Goal: Task Accomplishment & Management: Use online tool/utility

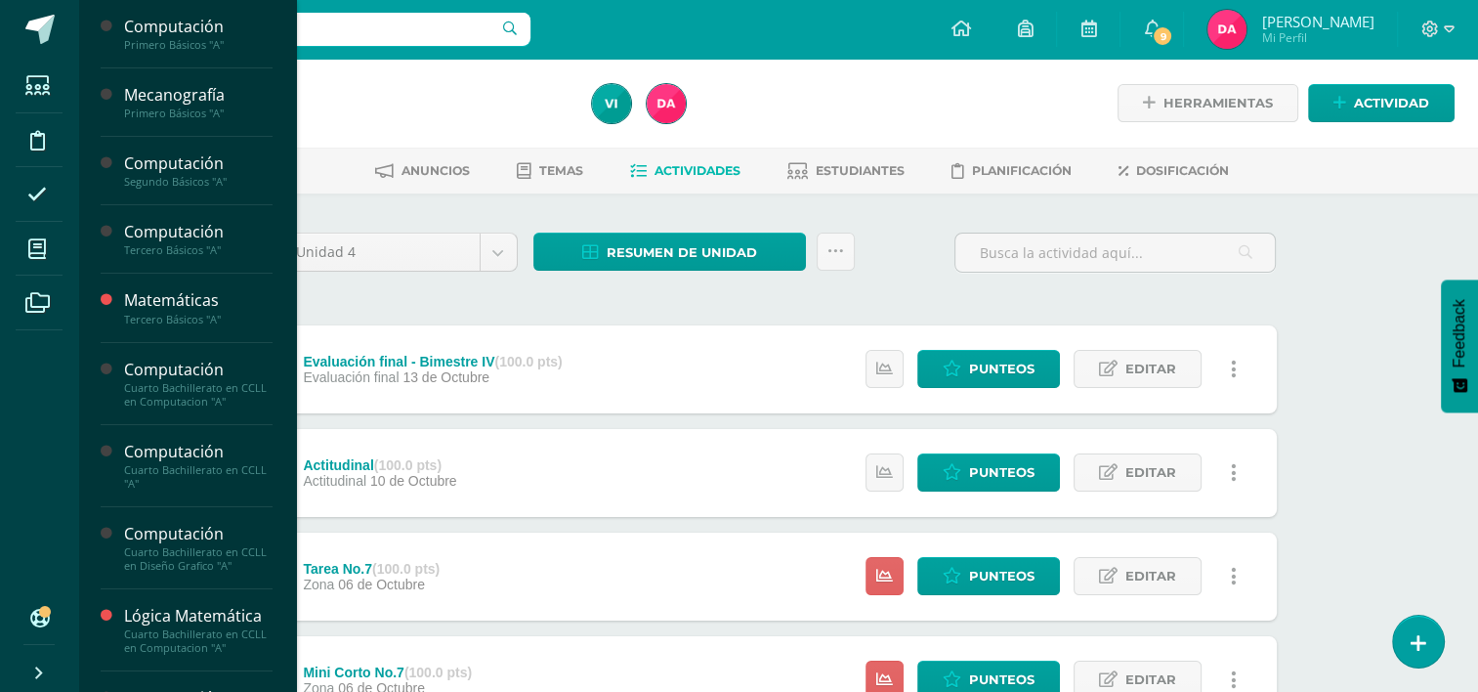
click at [161, 34] on div "Computación" at bounding box center [198, 27] width 148 height 22
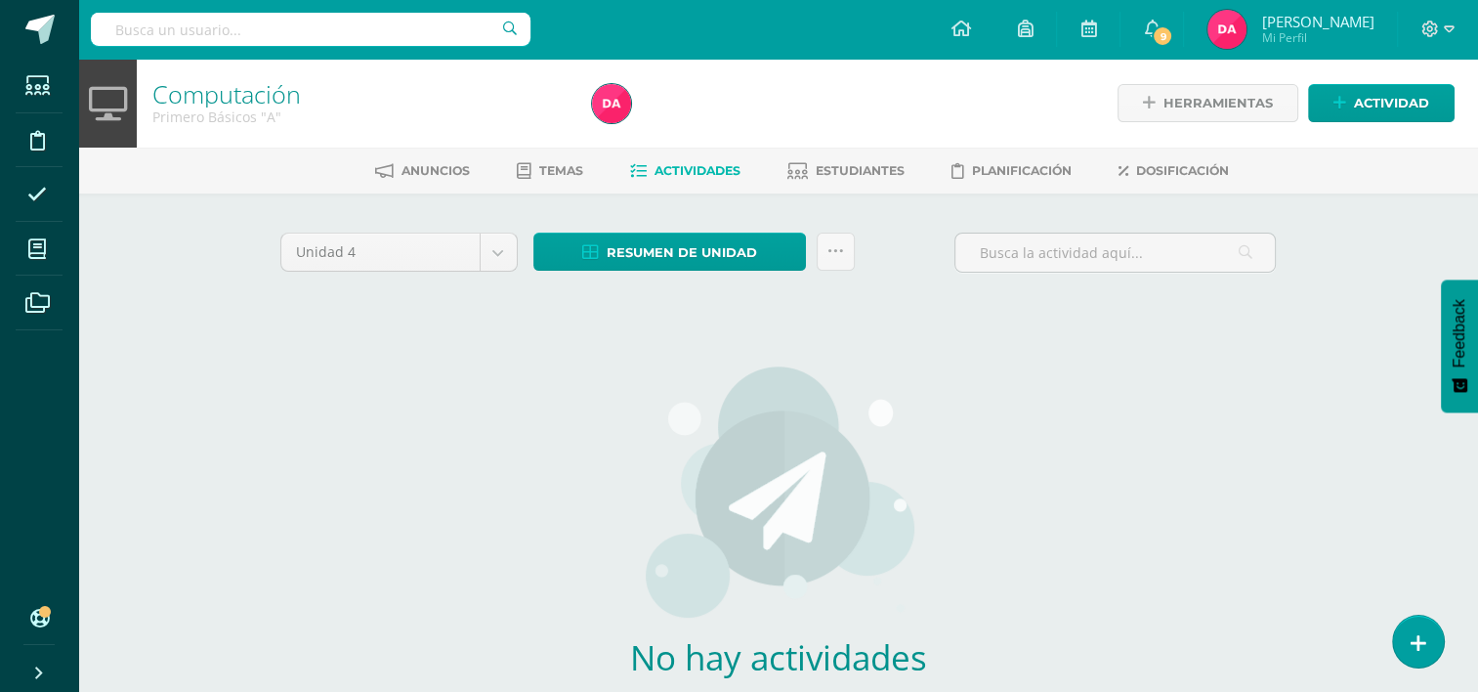
click at [1173, 35] on span "9" at bounding box center [1162, 35] width 21 height 21
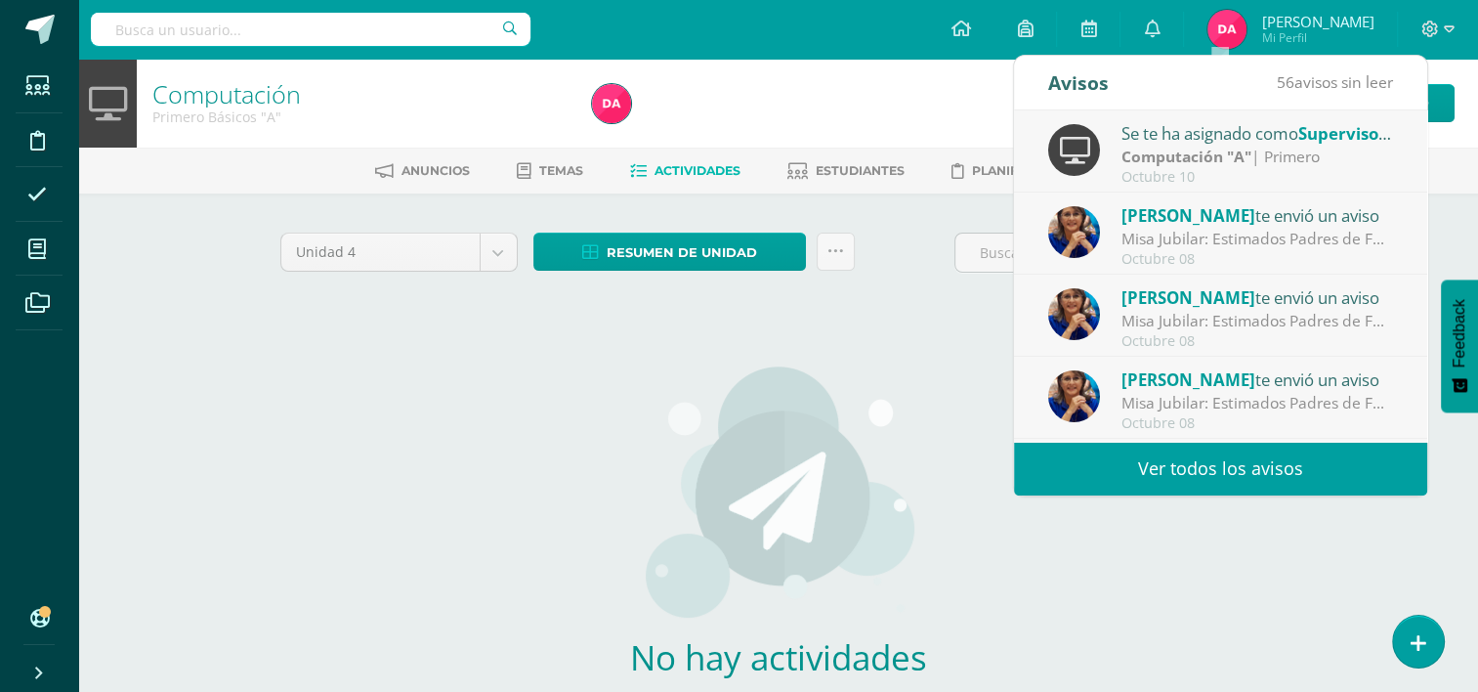
click at [1258, 238] on div "Misa Jubilar: Estimados Padres de Familia de Cuarto Primaria hasta Quinto Bachi…" at bounding box center [1257, 239] width 272 height 22
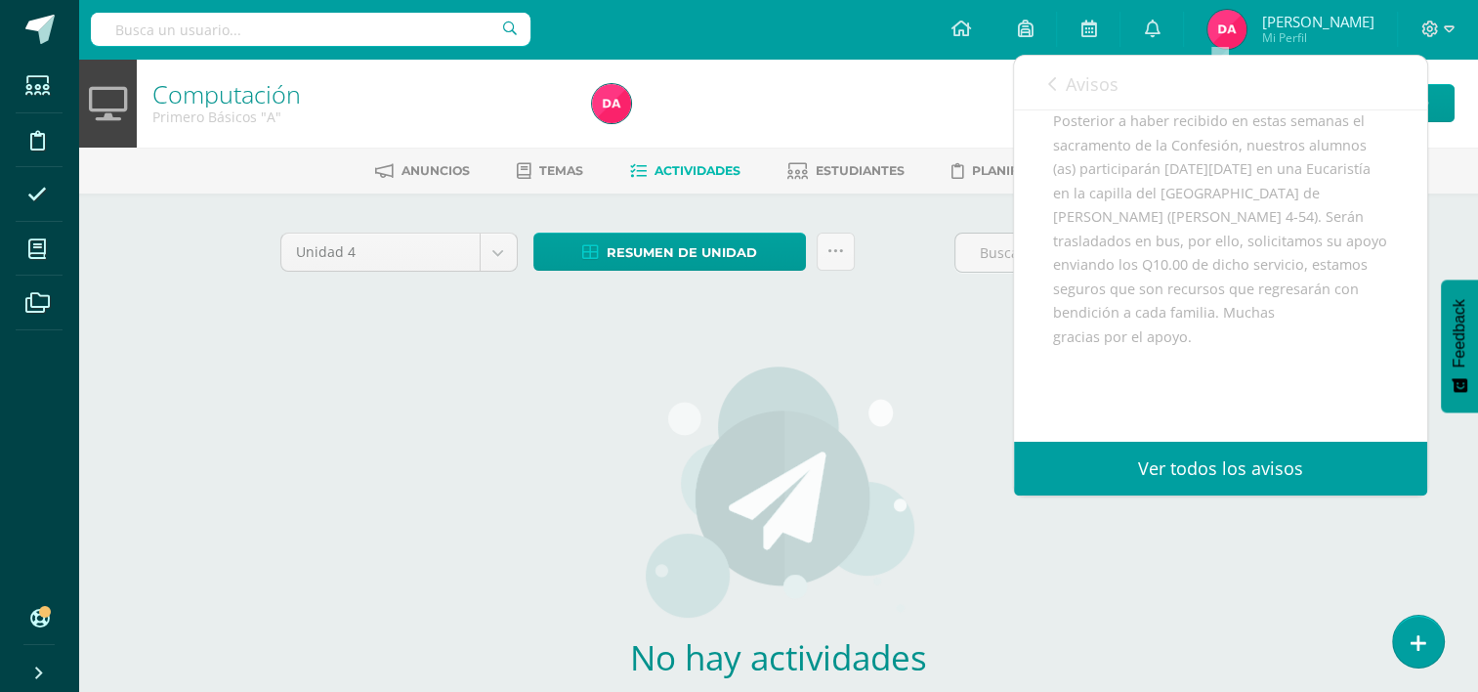
scroll to position [322, 0]
click at [1089, 96] on link "Avisos" at bounding box center [1083, 84] width 70 height 56
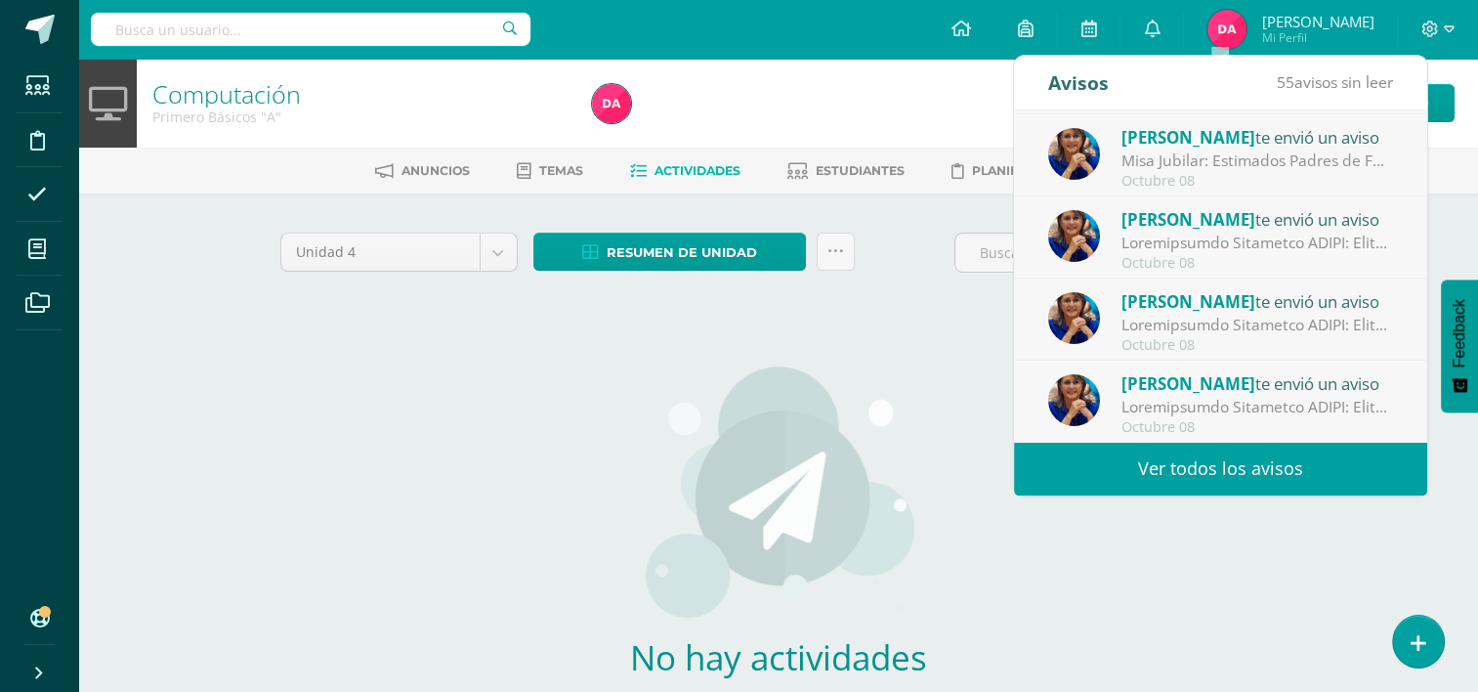
scroll to position [0, 0]
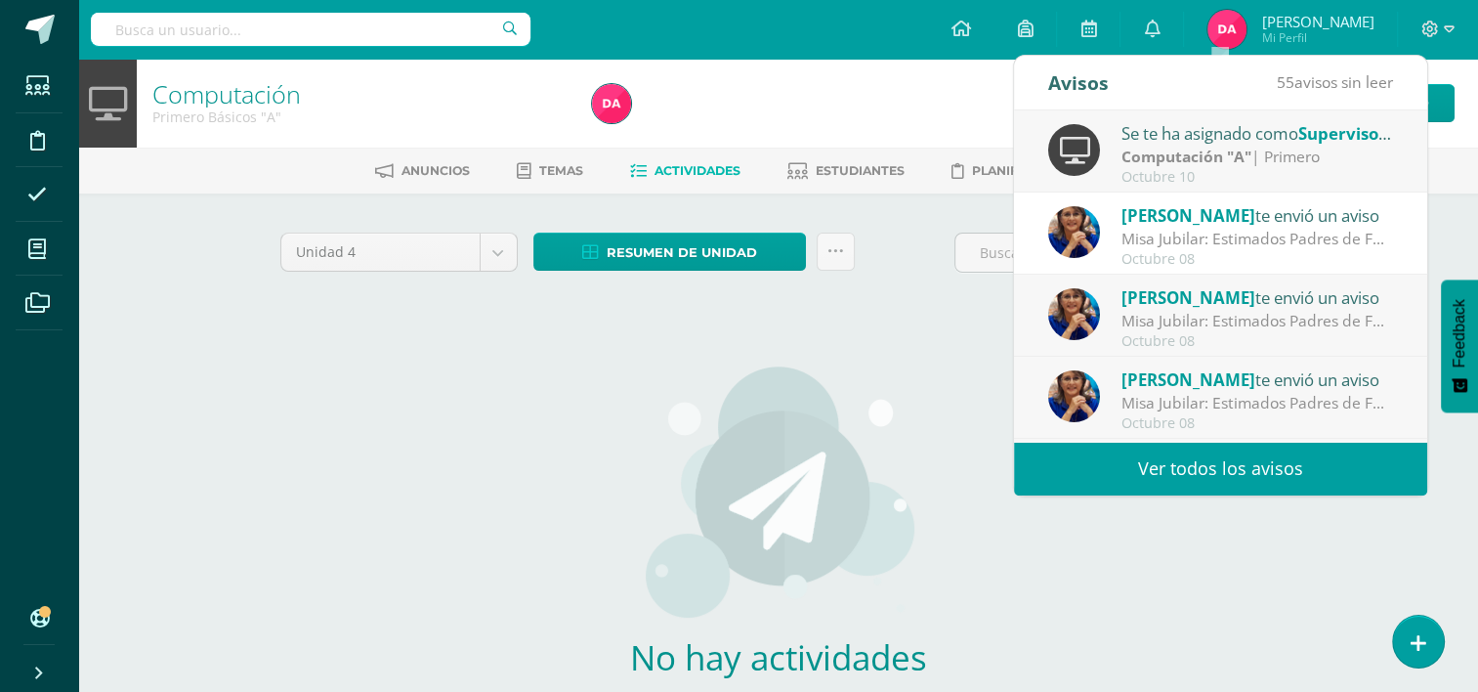
click at [908, 371] on img at bounding box center [778, 491] width 276 height 254
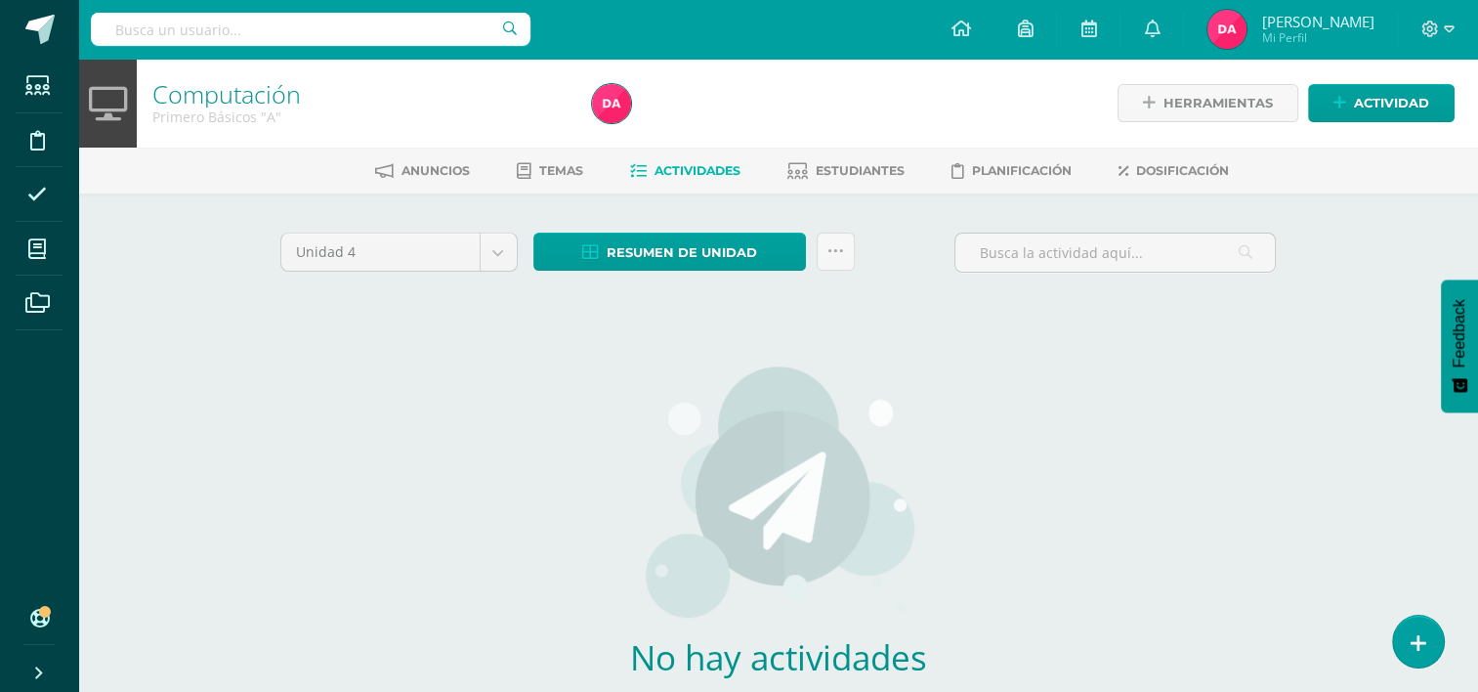
click at [510, 248] on body "Estudiantes Disciplina Asistencia Mis cursos Archivos Soporte Ayuda Reportar un…" at bounding box center [739, 419] width 1478 height 839
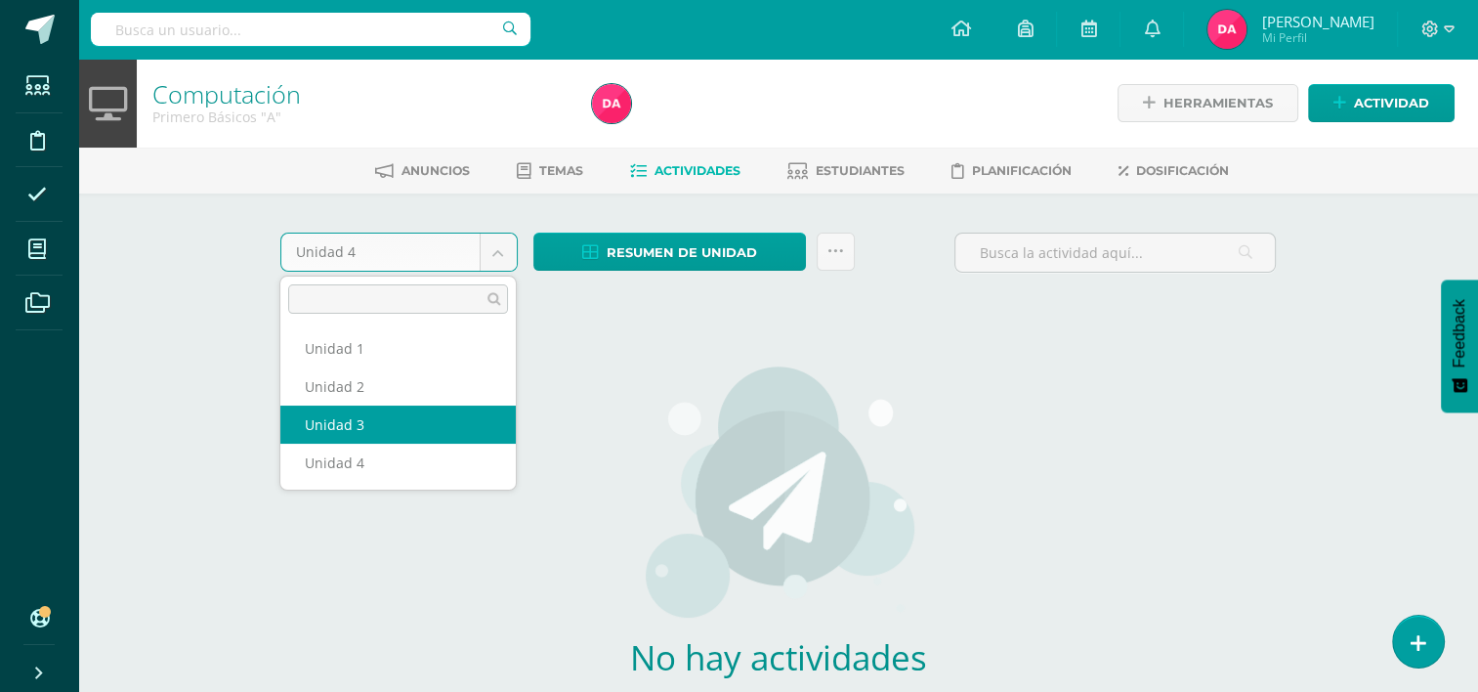
select select "Unidad 3"
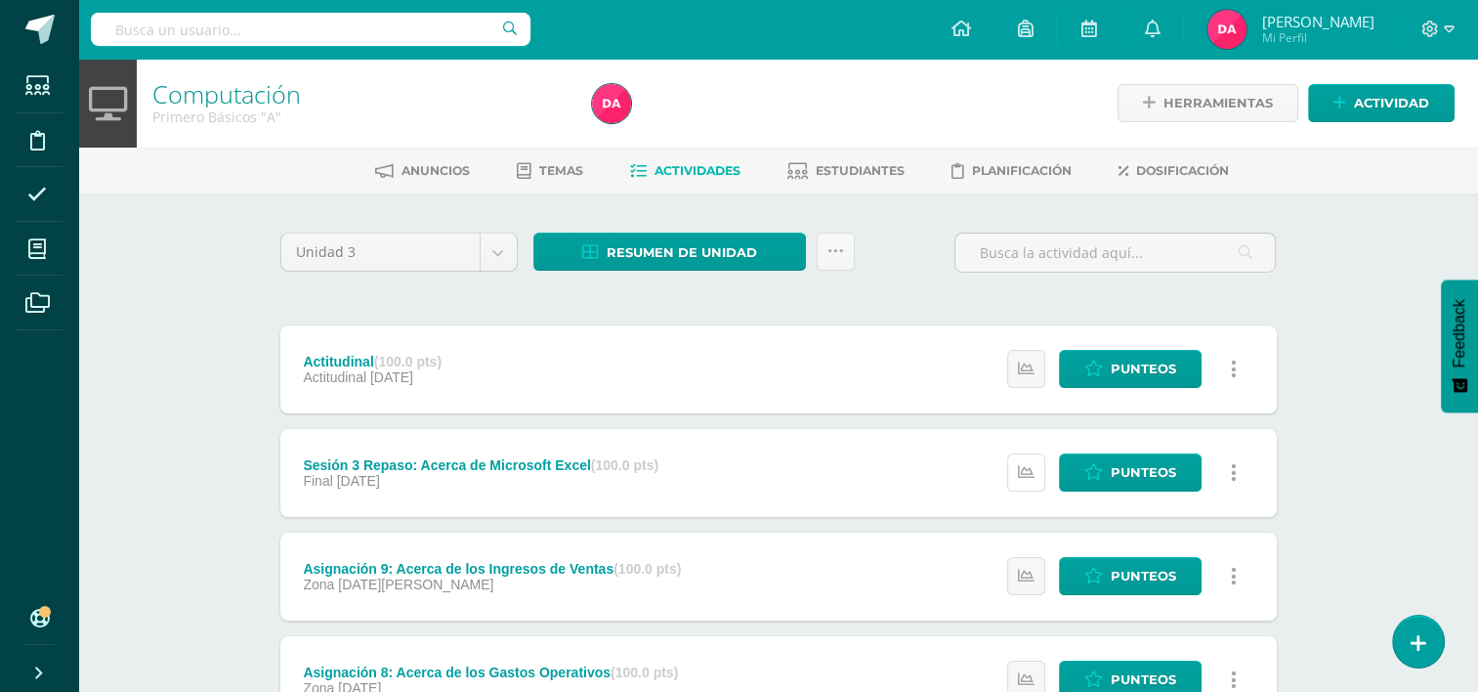
click at [1028, 464] on icon at bounding box center [1026, 472] width 17 height 17
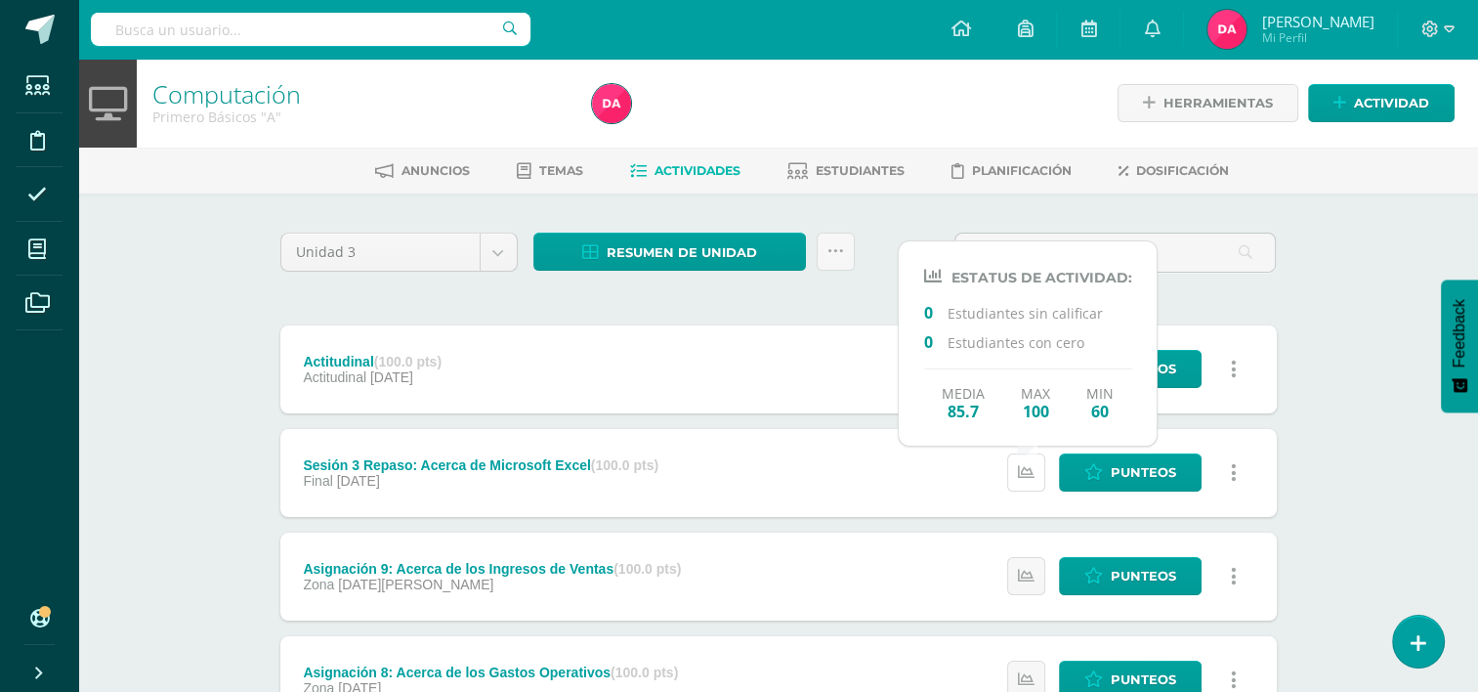
click at [1028, 464] on icon at bounding box center [1026, 472] width 17 height 17
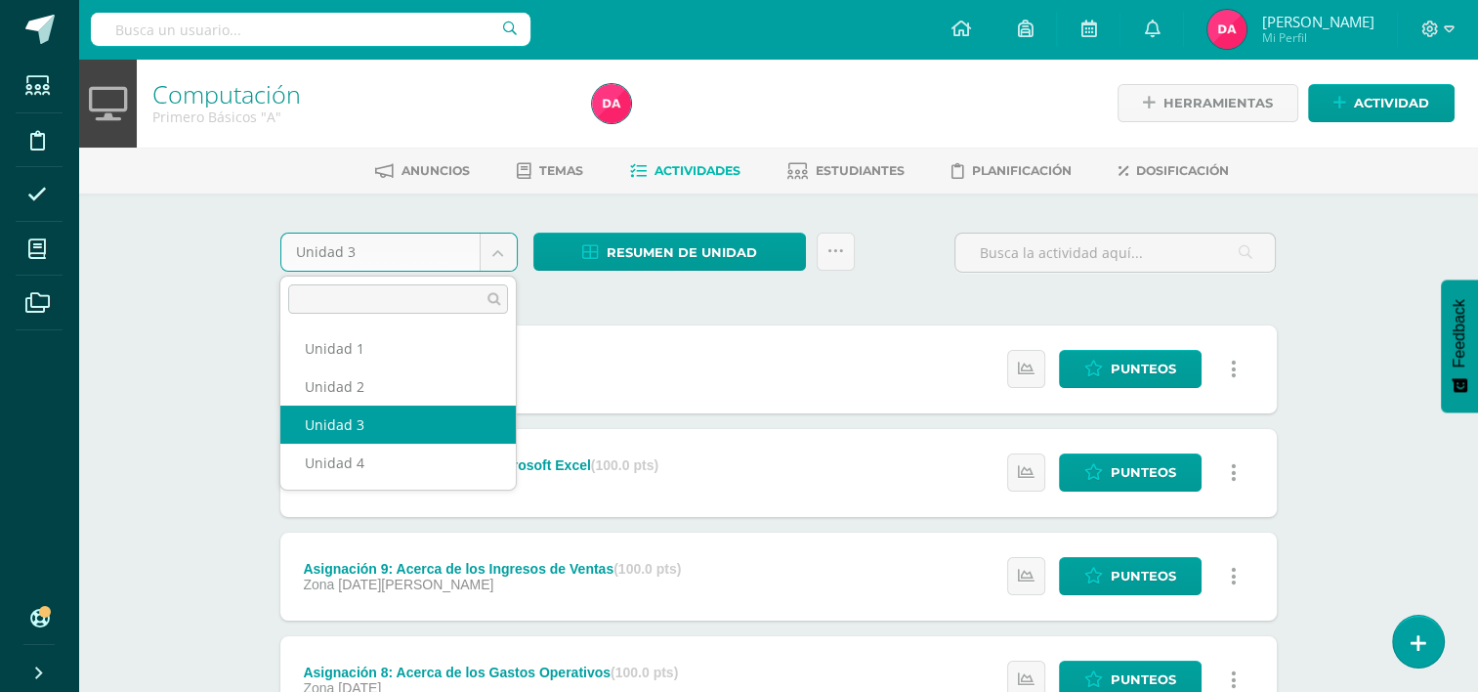
click at [494, 258] on body "Estudiantes Disciplina Asistencia Mis cursos Archivos Soporte Ayuda Reportar un…" at bounding box center [739, 634] width 1478 height 1268
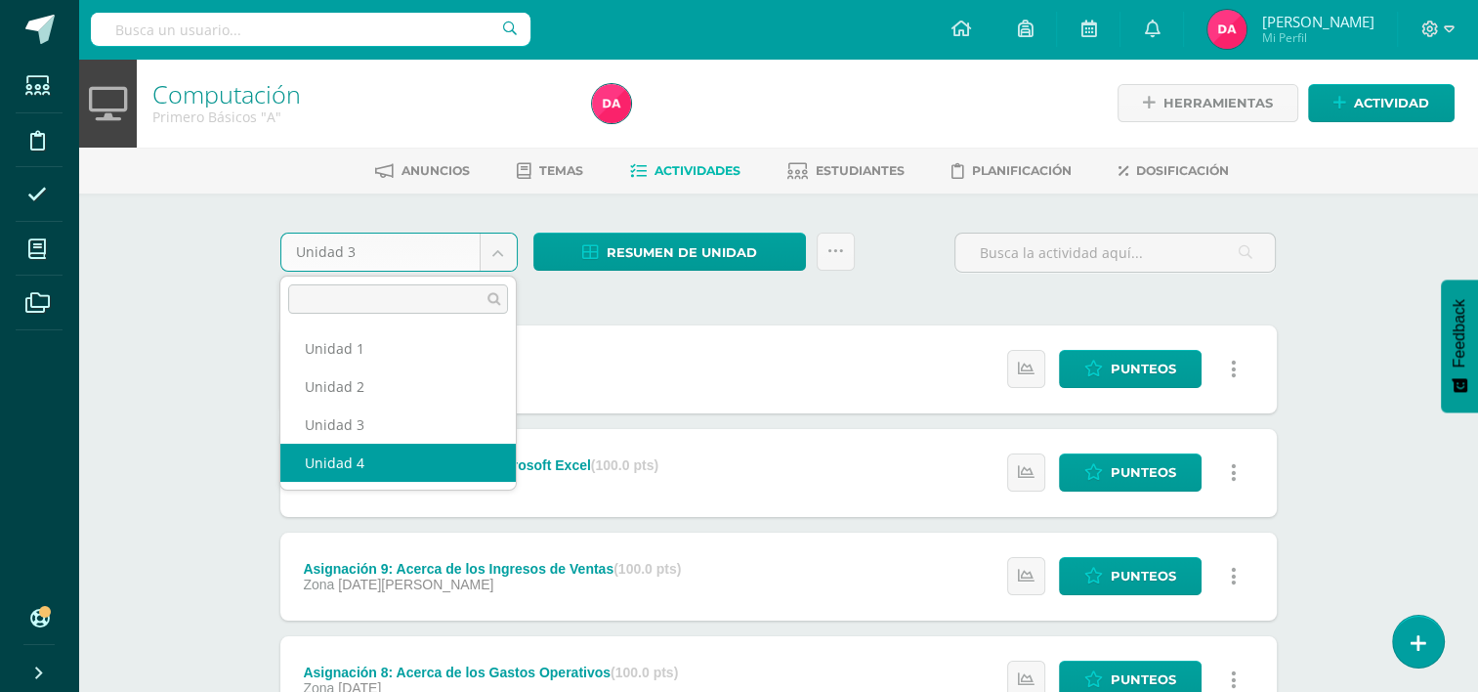
select select "Unidad 4"
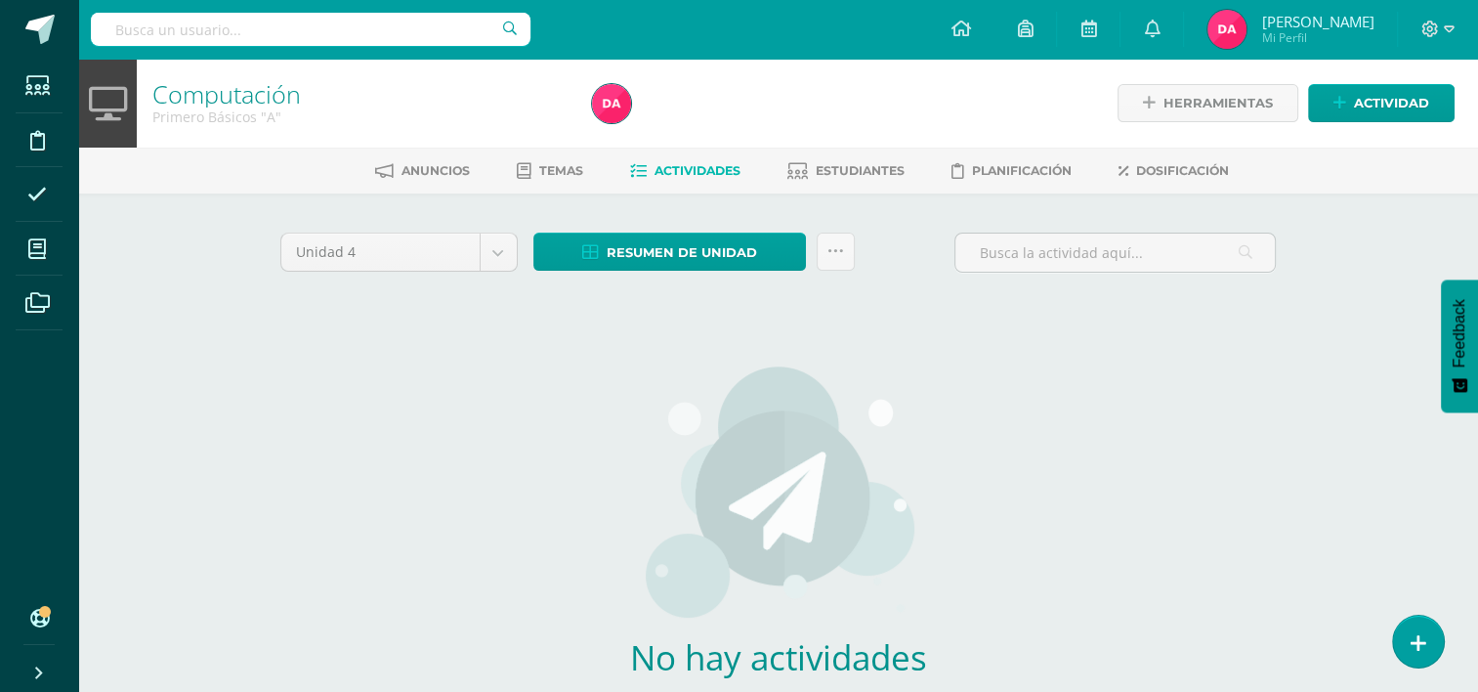
click at [1182, 172] on span "Dosificación" at bounding box center [1182, 170] width 93 height 15
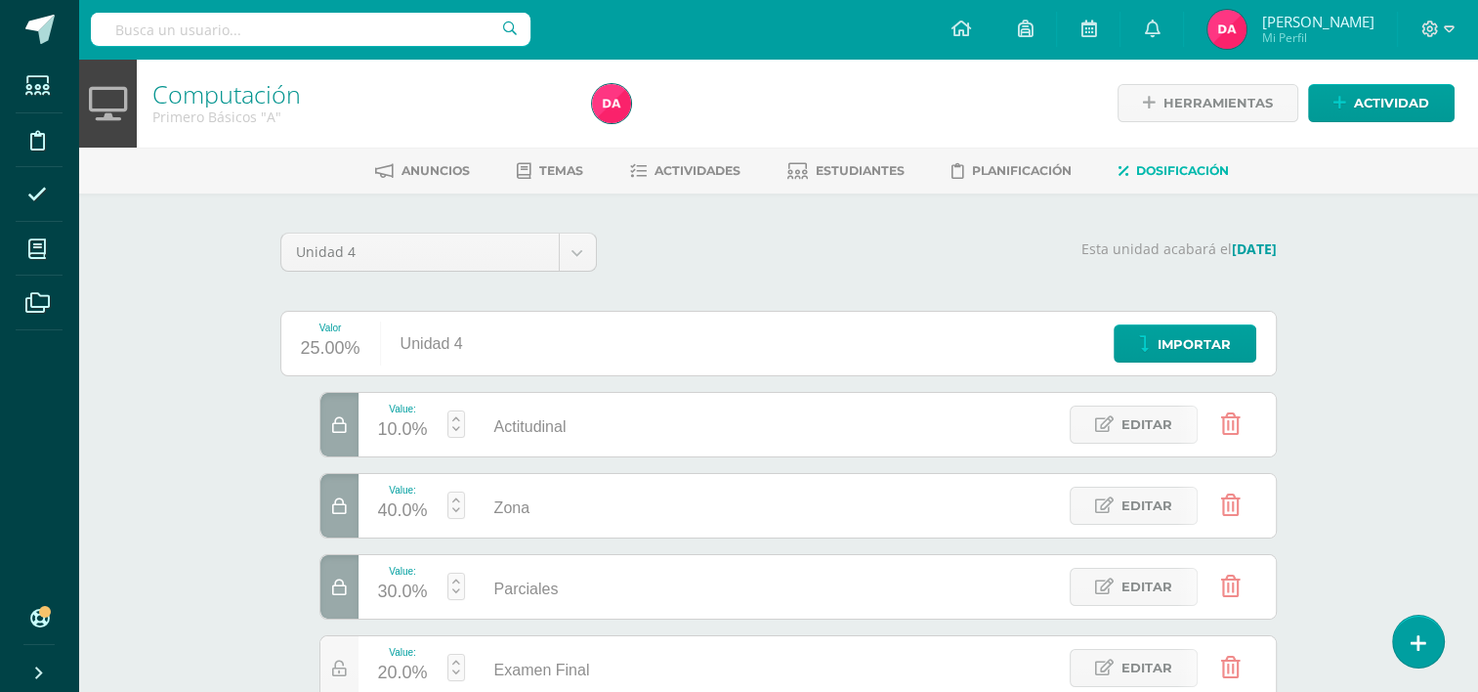
click at [679, 165] on span "Actividades" at bounding box center [698, 170] width 86 height 15
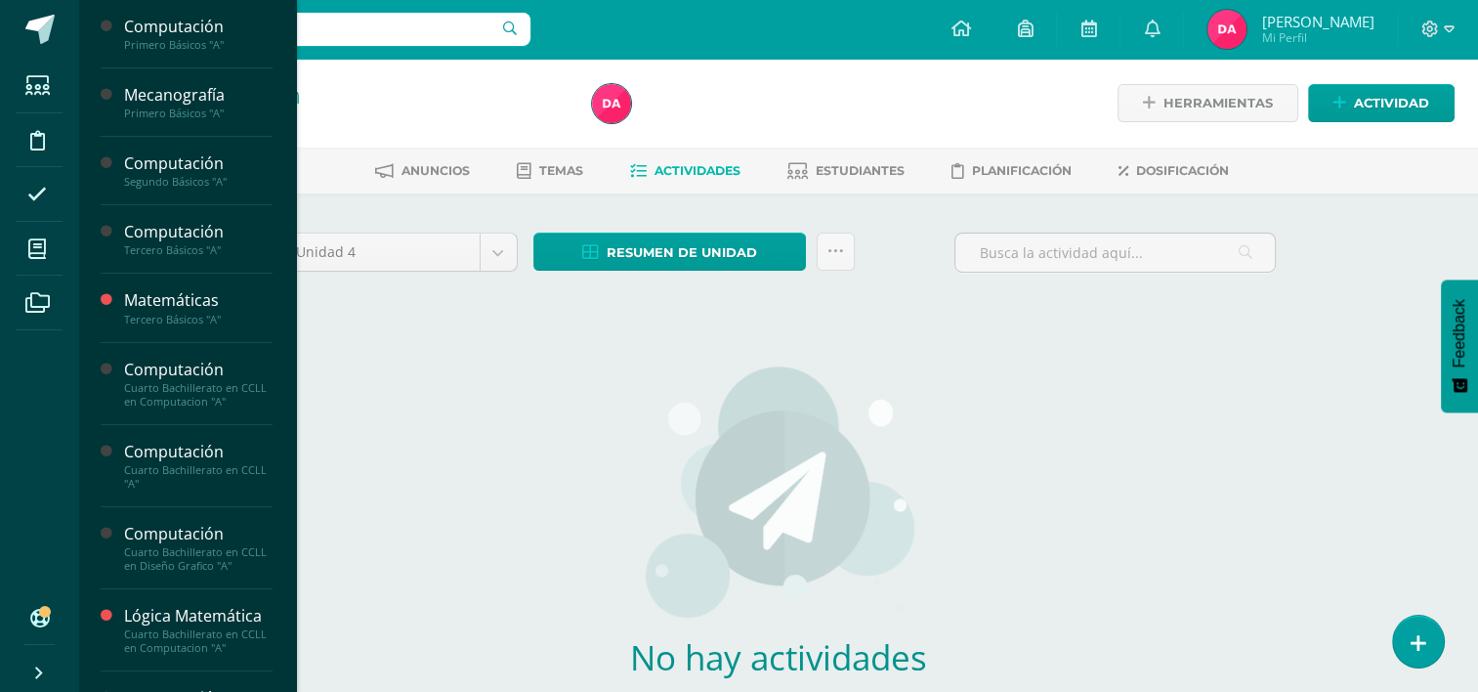
click at [186, 307] on div "Matemáticas" at bounding box center [198, 300] width 148 height 22
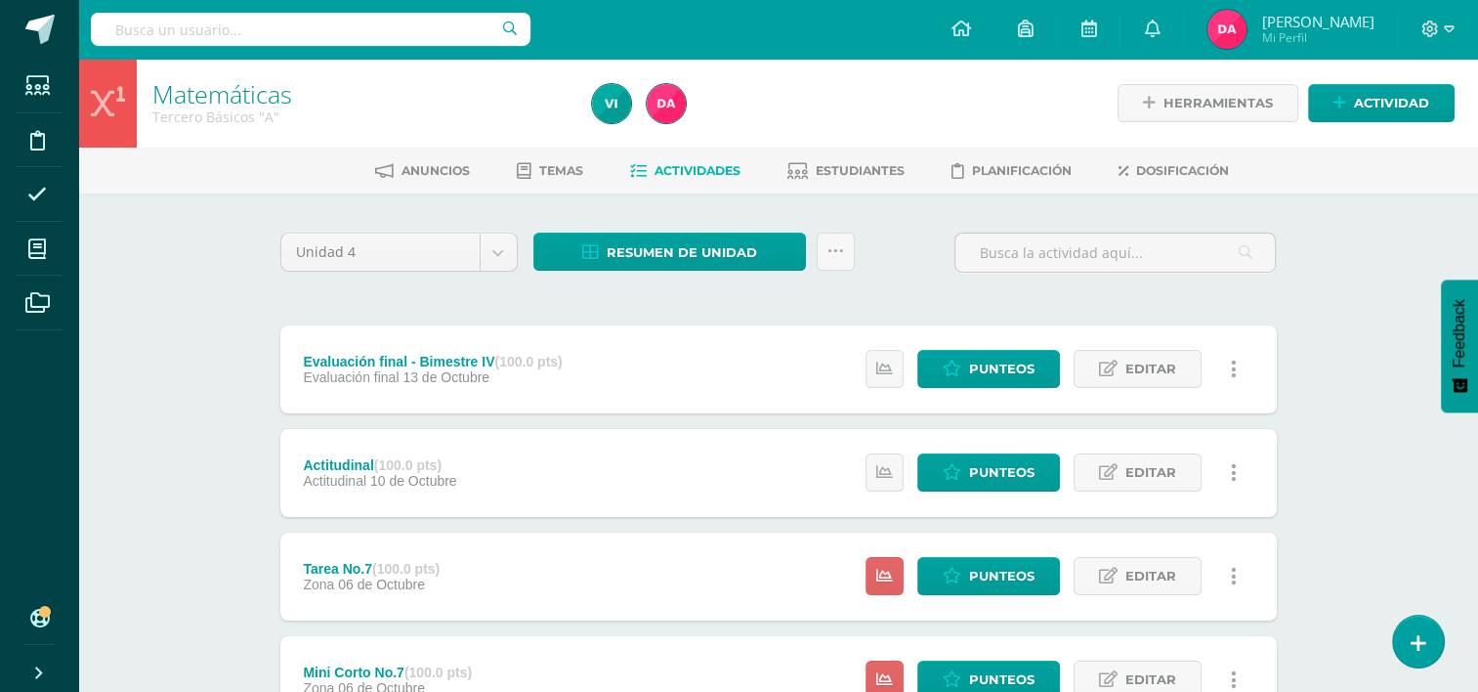
click at [877, 164] on span "Estudiantes" at bounding box center [860, 170] width 89 height 15
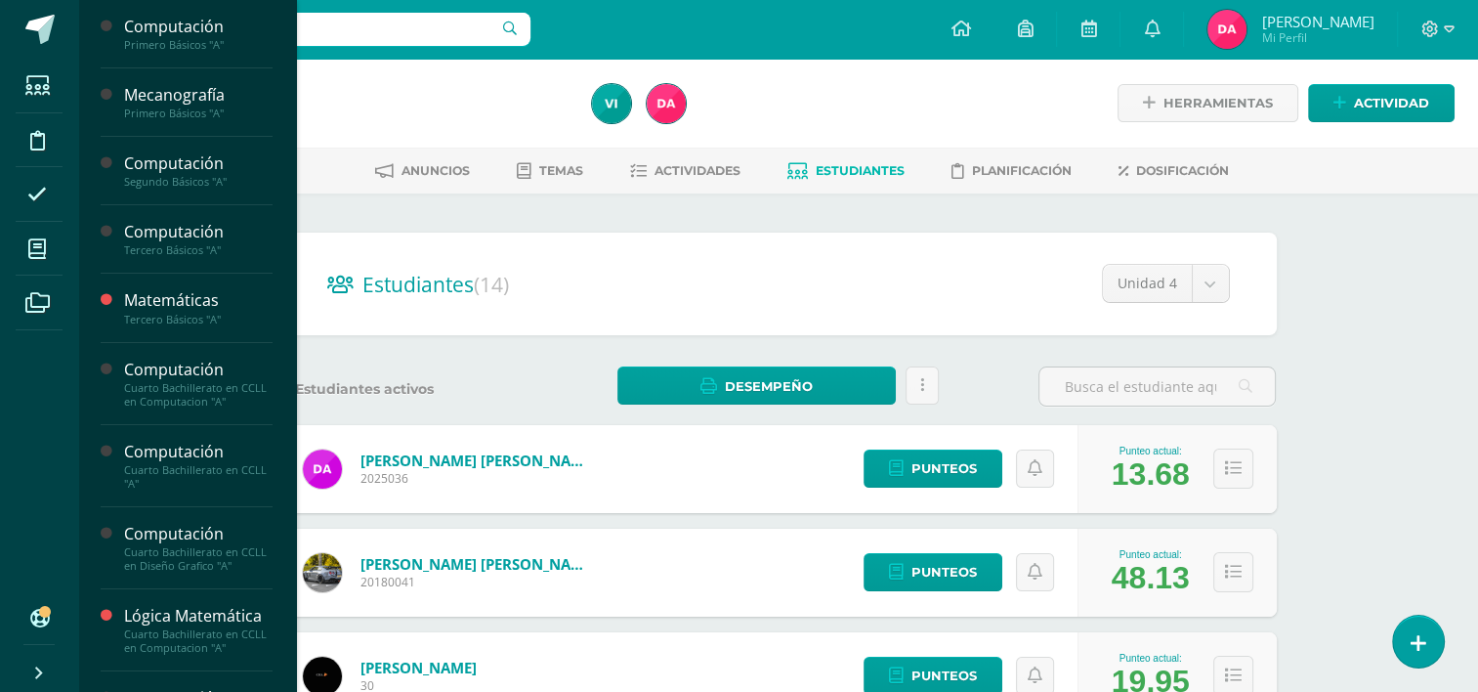
click at [152, 27] on div "Computación" at bounding box center [198, 27] width 148 height 22
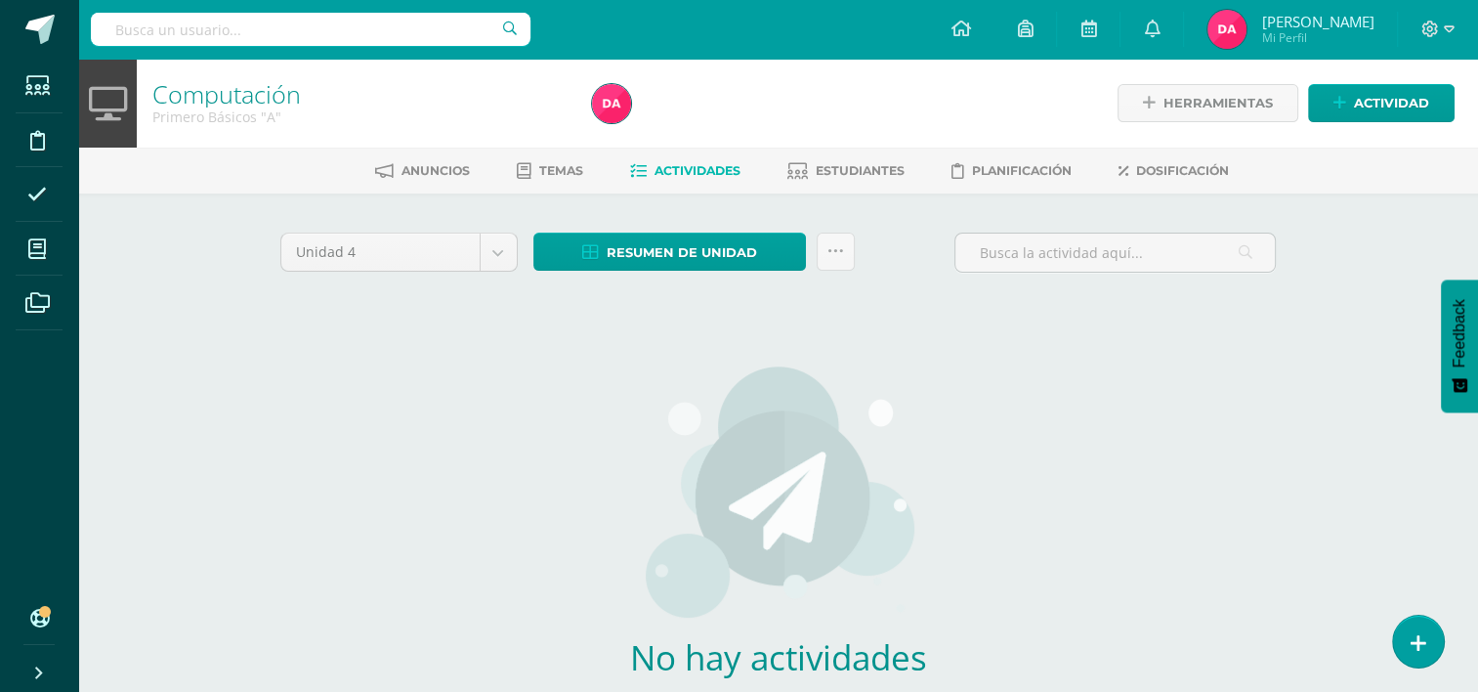
click at [492, 242] on body "Estudiantes Disciplina Asistencia Mis cursos Archivos Soporte Ayuda Reportar un…" at bounding box center [739, 419] width 1478 height 839
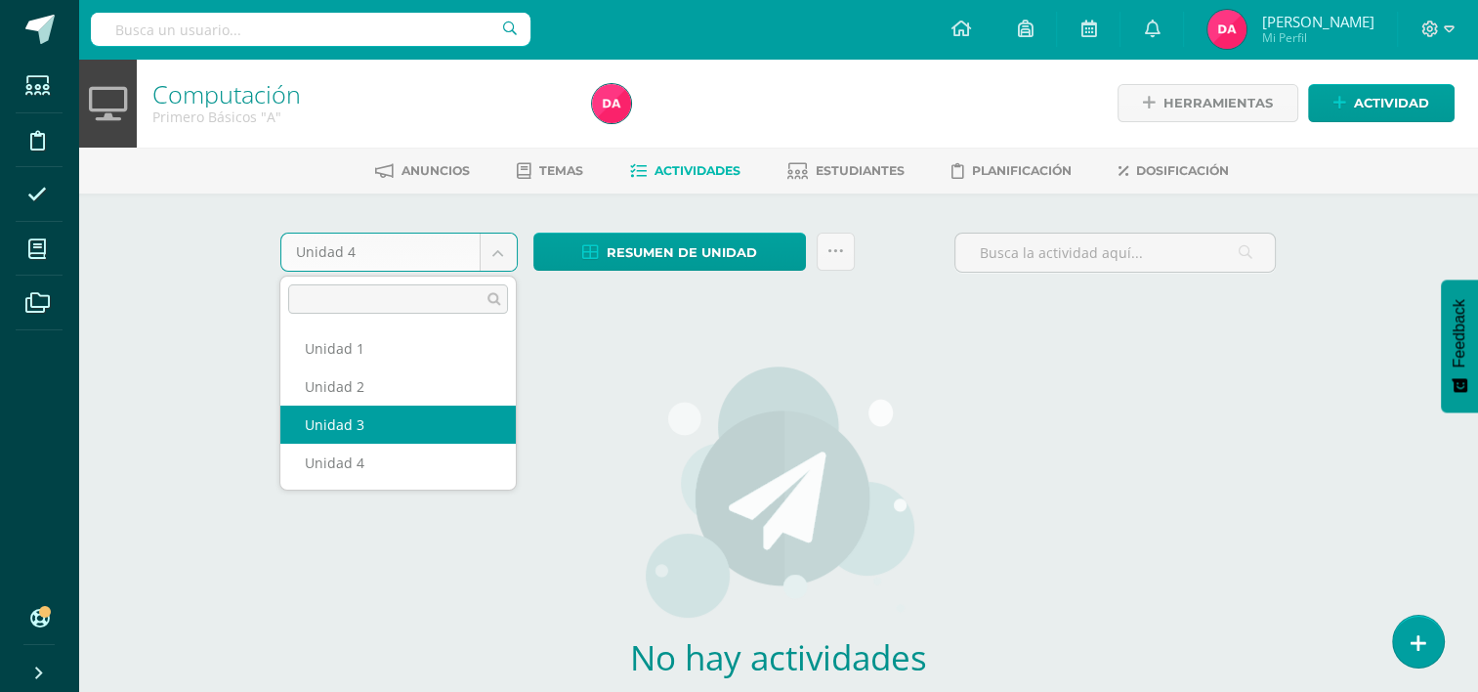
select select "Unidad 3"
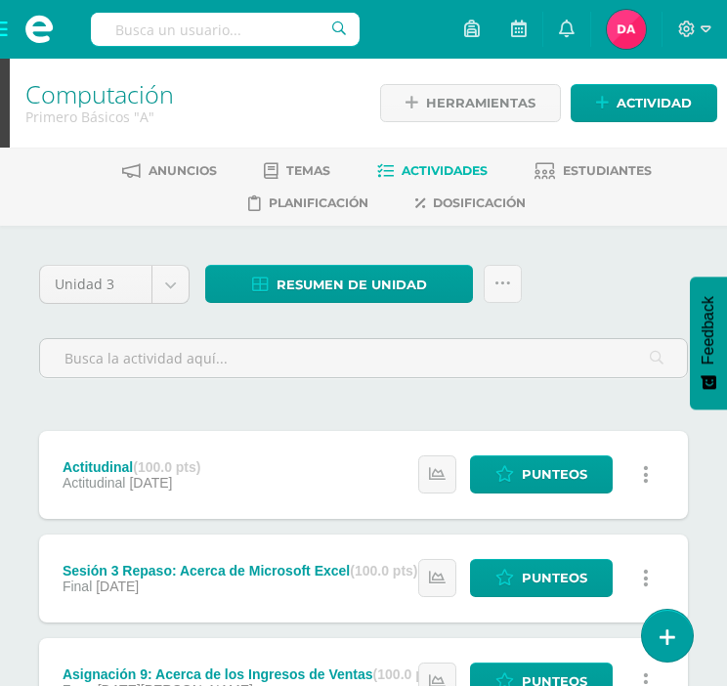
click at [173, 286] on body "Estudiantes Disciplina Asistencia Mis cursos Archivos Soporte Ayuda Reportar un…" at bounding box center [363, 687] width 727 height 1374
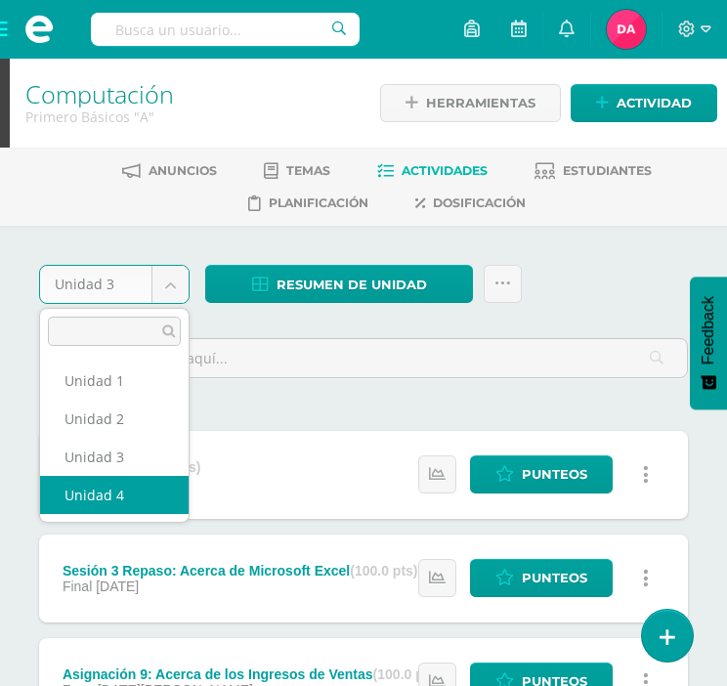
select select "Unidad 4"
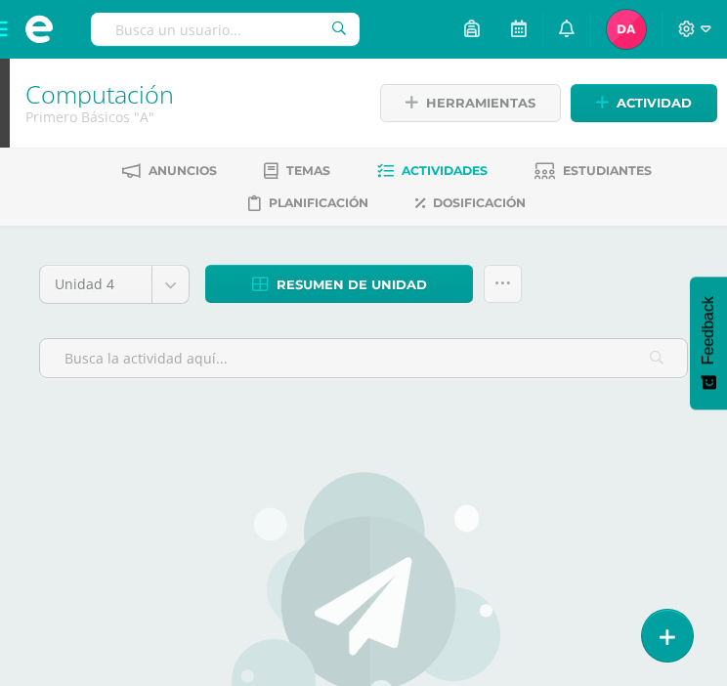
click at [656, 262] on div "Unidad 4 Unidad 1 Unidad 2 Unidad 3 Unidad 4 Resumen de unidad Descargar como H…" at bounding box center [363, 586] width 727 height 720
click at [626, 102] on span "Actividad" at bounding box center [653, 103] width 75 height 36
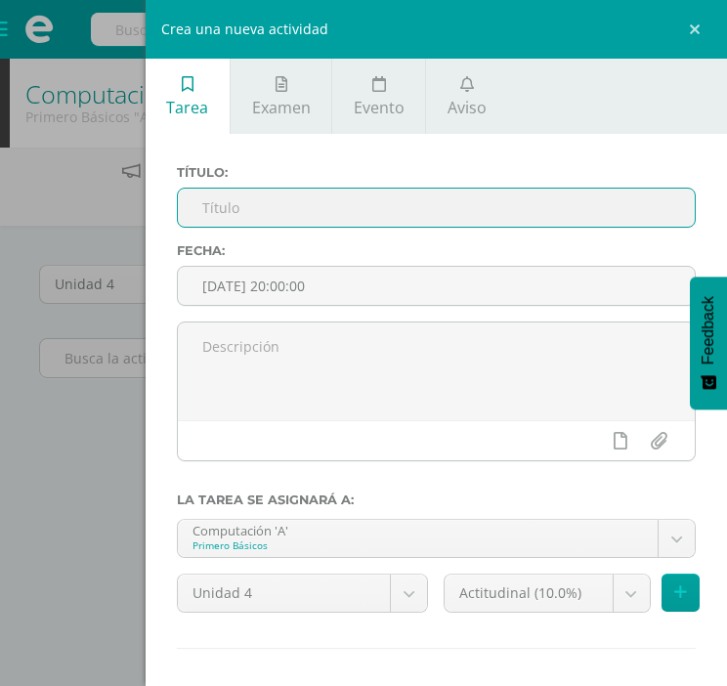
click at [330, 211] on input "text" at bounding box center [436, 208] width 517 height 38
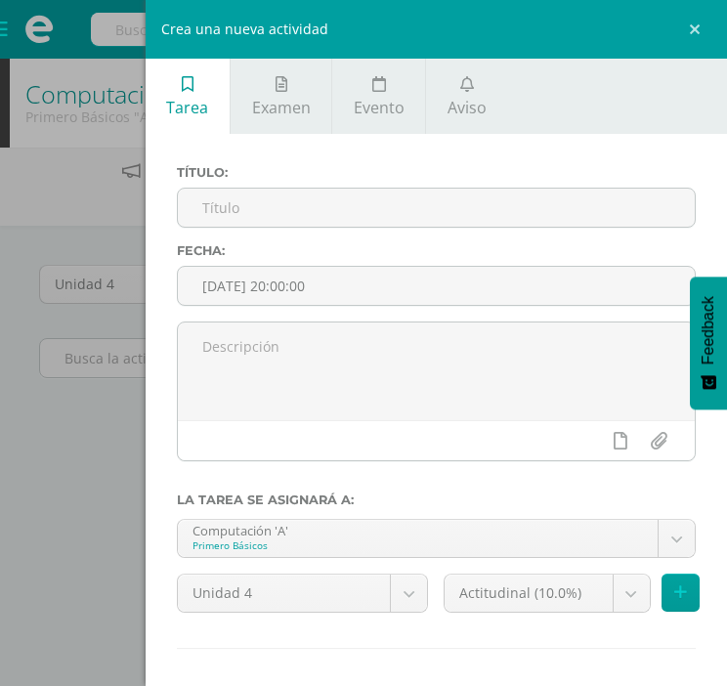
click at [462, 213] on input "text" at bounding box center [436, 208] width 517 height 38
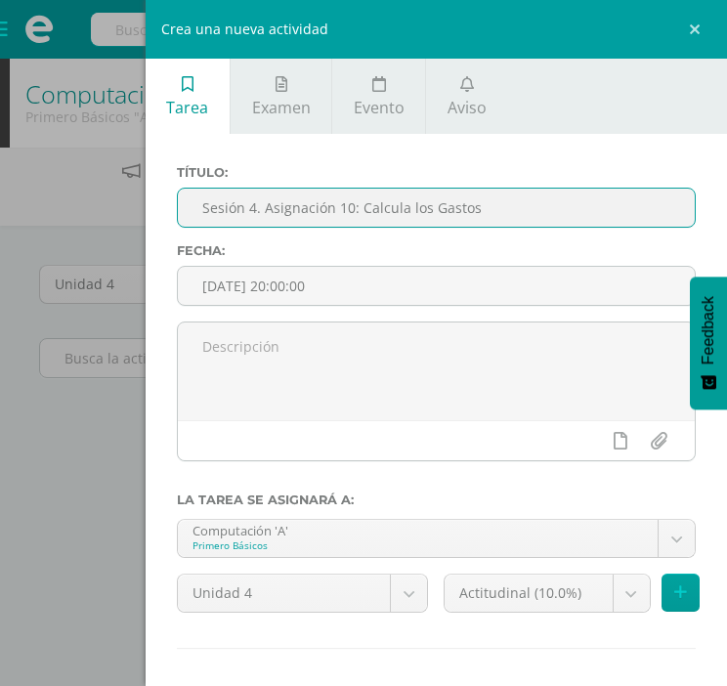
type input "Sesión 4. Asignación 10: Calcula los Gastos"
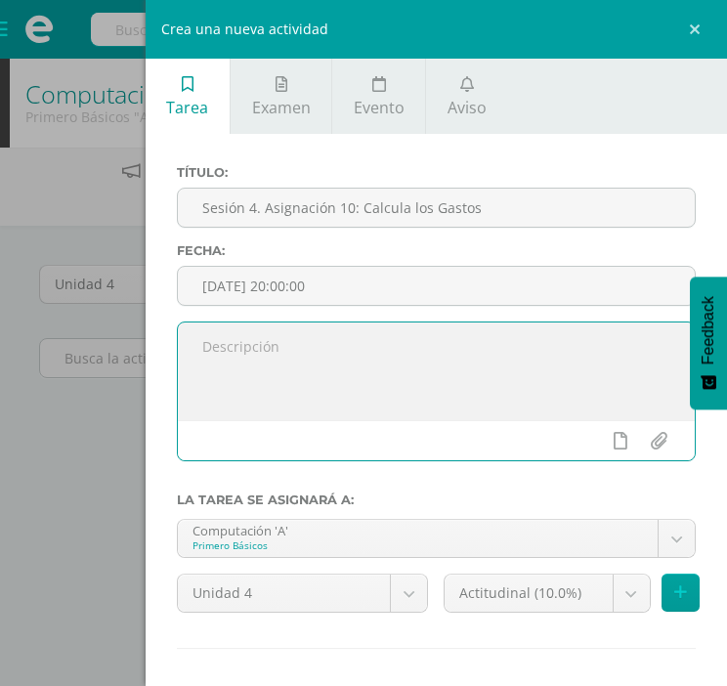
click at [375, 346] on textarea at bounding box center [436, 371] width 517 height 98
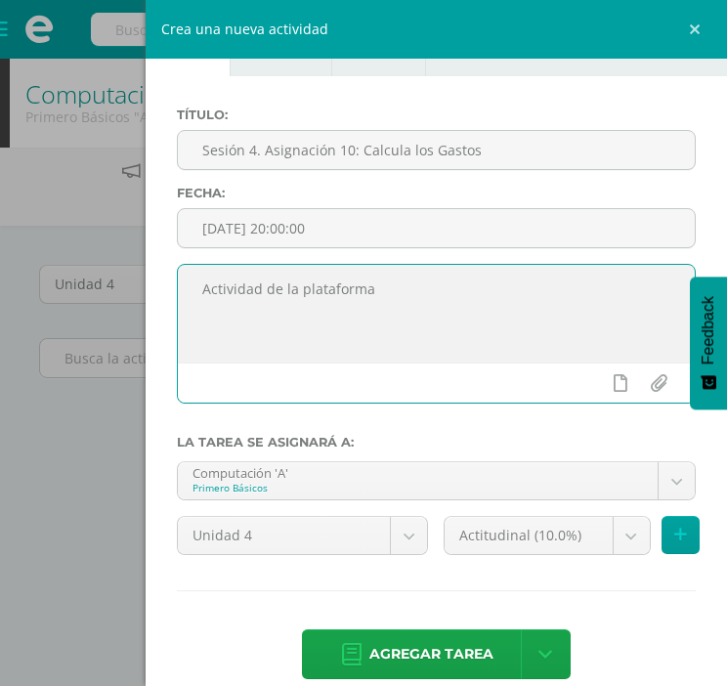
scroll to position [61, 0]
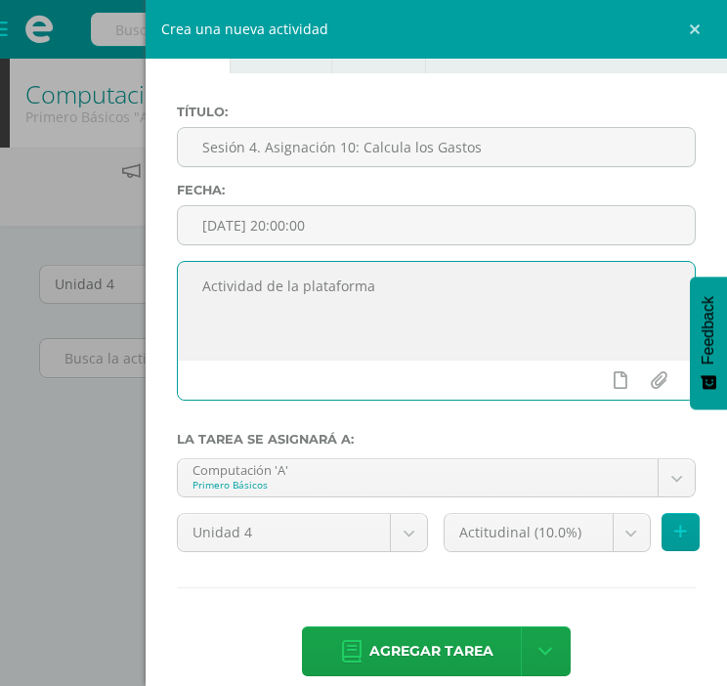
type textarea "Actividad de la plataforma"
click at [603, 527] on body "Estudiantes Disciplina Asistencia Mis cursos Archivos Soporte Ayuda Reportar un…" at bounding box center [363, 472] width 727 height 945
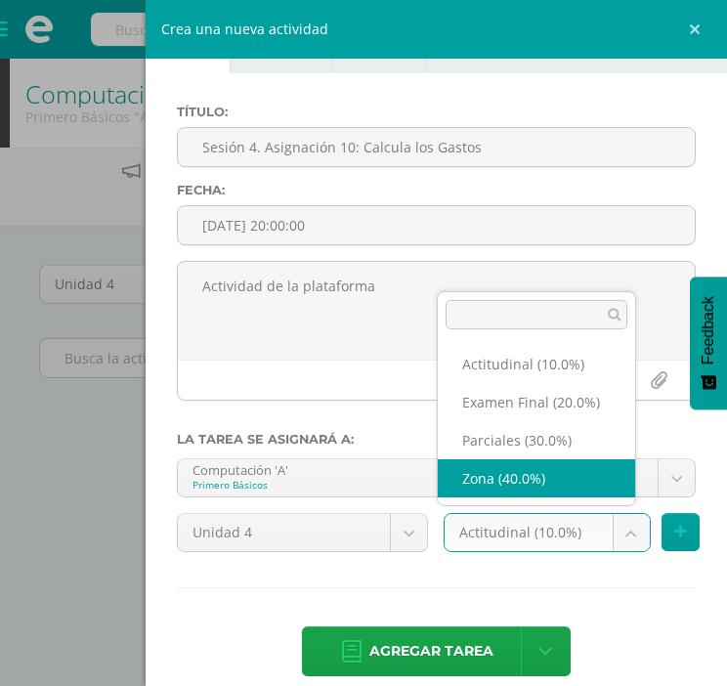
select select "172788"
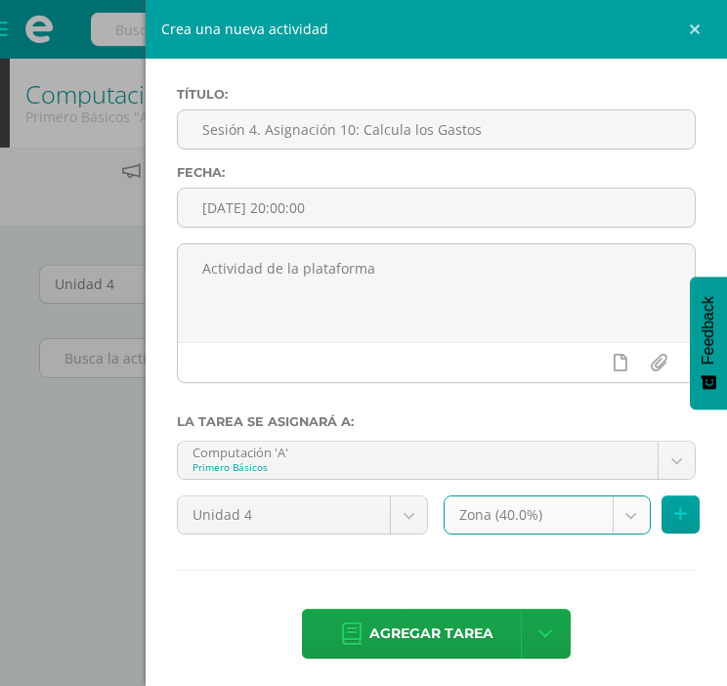
scroll to position [84, 0]
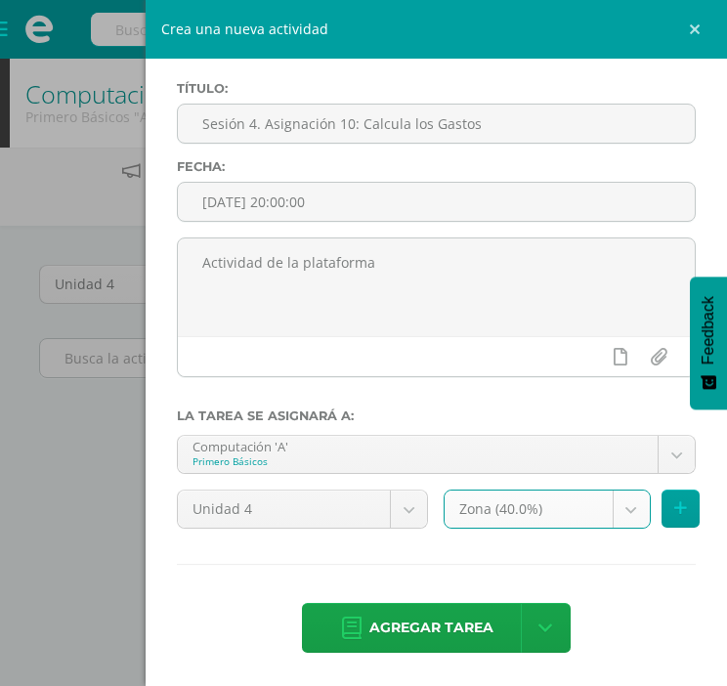
click at [445, 618] on span "Agregar tarea" at bounding box center [431, 628] width 124 height 48
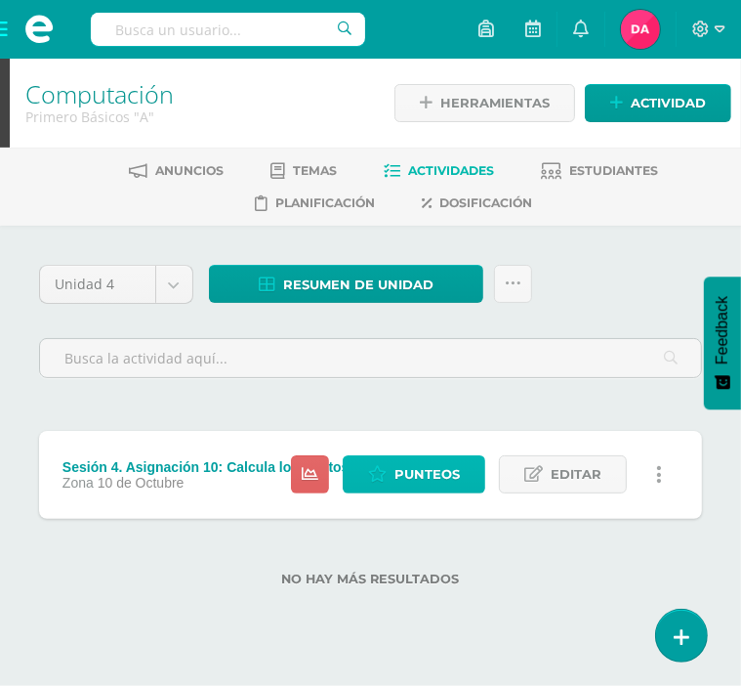
click at [453, 477] on span "Punteos" at bounding box center [427, 474] width 65 height 36
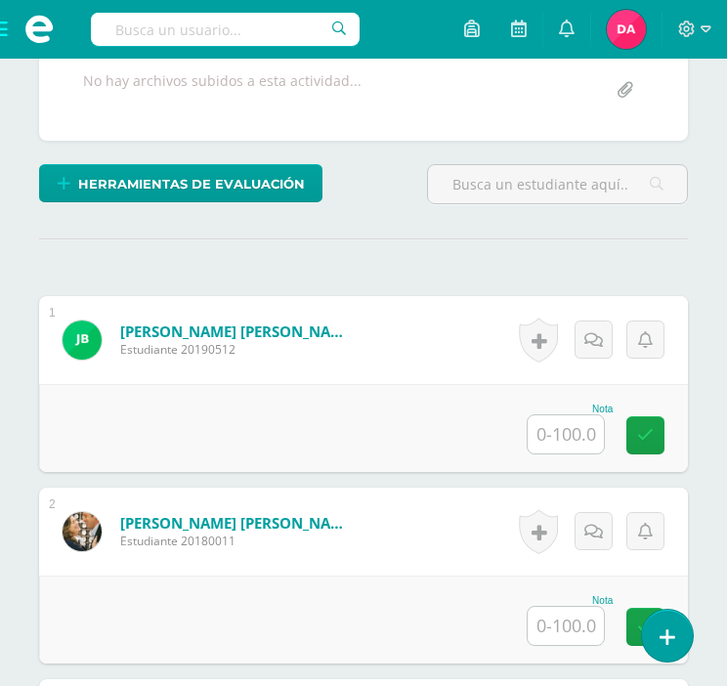
scroll to position [461, 0]
